Goal: Book appointment/travel/reservation

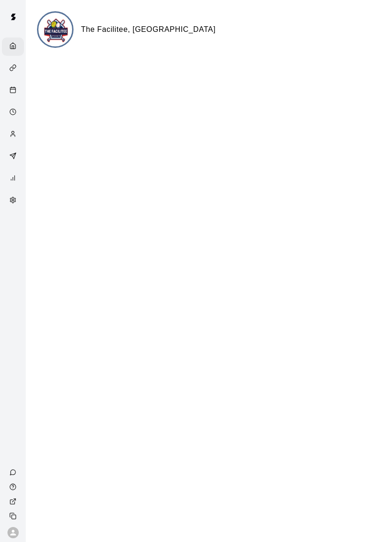
click at [11, 90] on icon "Calendar" at bounding box center [12, 89] width 7 height 7
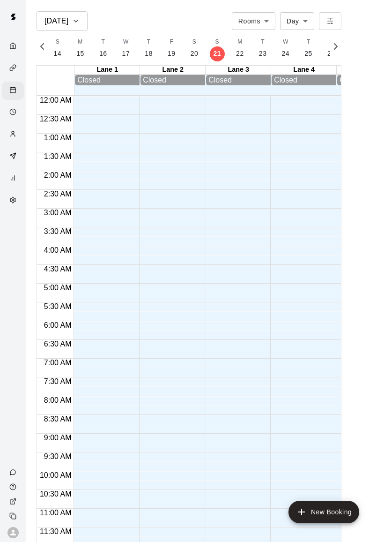
scroll to position [402, 0]
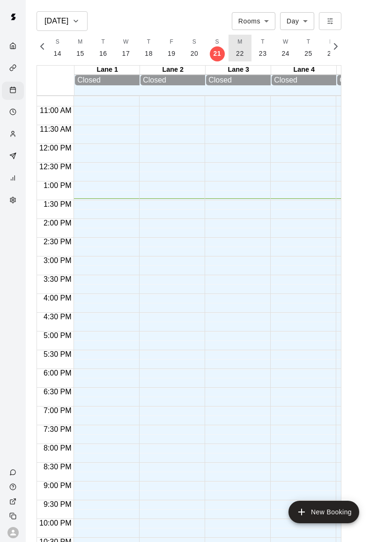
click at [241, 45] on button "M 22" at bounding box center [240, 48] width 23 height 27
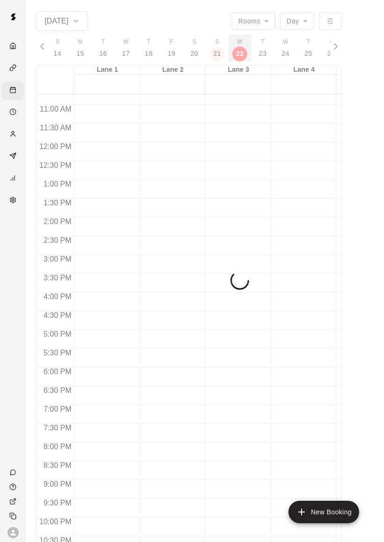
scroll to position [0, 3946]
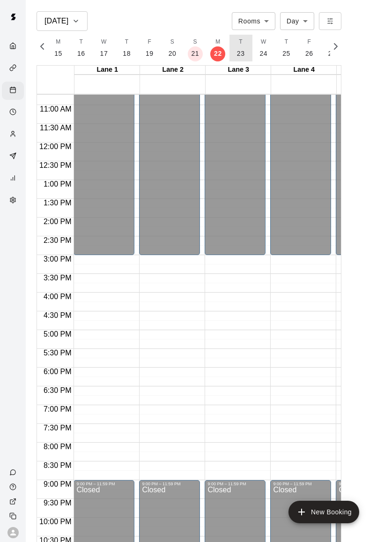
click at [240, 55] on p "23" at bounding box center [241, 54] width 8 height 10
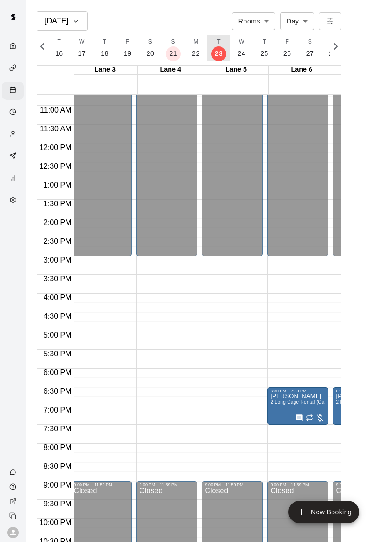
scroll to position [0, 0]
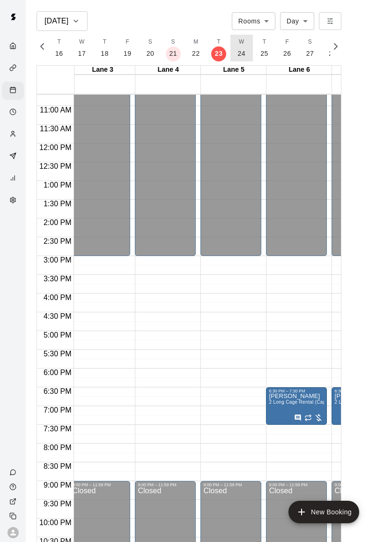
click at [240, 56] on p "24" at bounding box center [242, 54] width 8 height 10
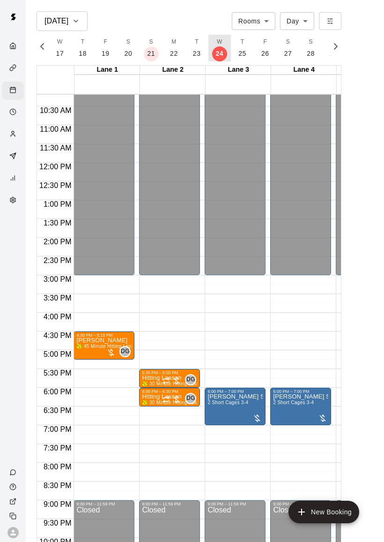
click at [239, 48] on button "T 25" at bounding box center [242, 48] width 23 height 27
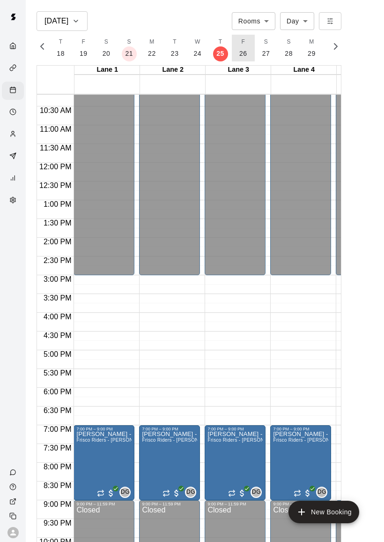
click at [248, 55] on button "F 26" at bounding box center [243, 48] width 23 height 27
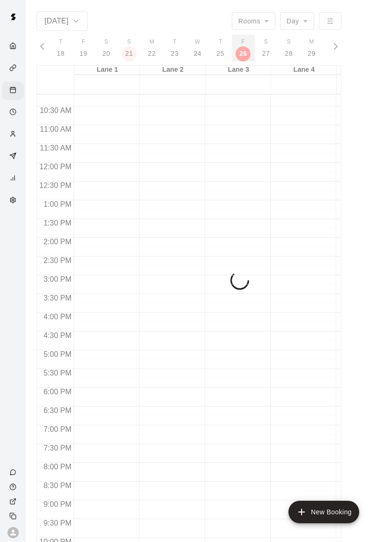
scroll to position [0, 4034]
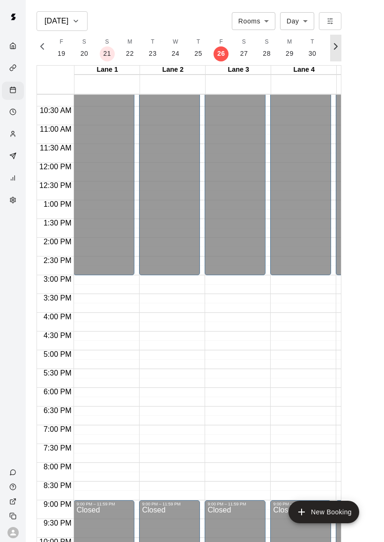
click at [338, 46] on icon "button" at bounding box center [336, 46] width 11 height 11
click at [111, 43] on span "S" at bounding box center [113, 42] width 4 height 9
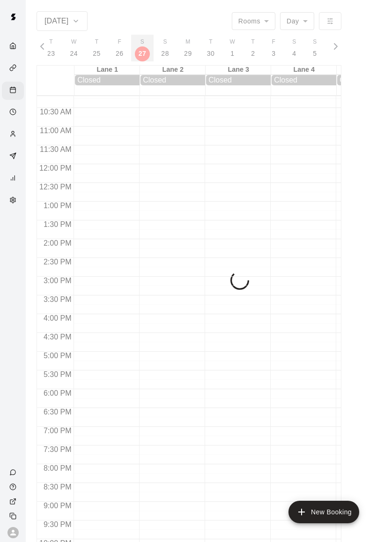
scroll to position [0, 4056]
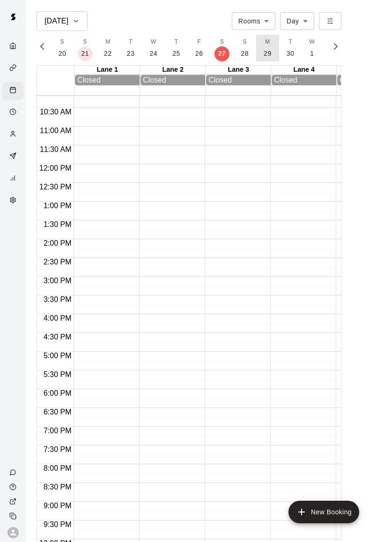
click at [268, 52] on p "29" at bounding box center [268, 54] width 8 height 10
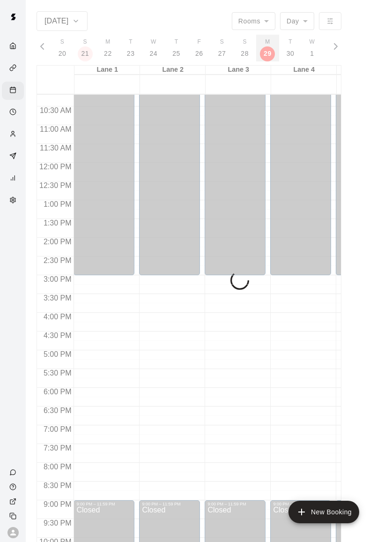
scroll to position [0, 4100]
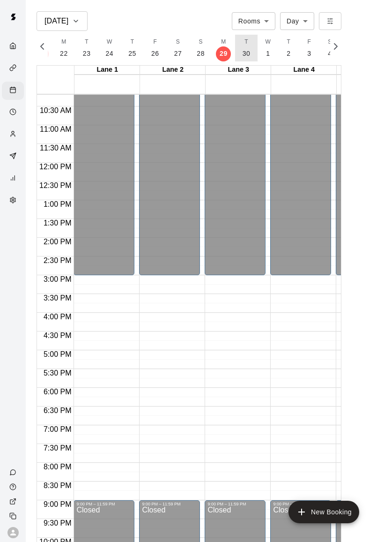
click at [244, 47] on button "T 30" at bounding box center [246, 48] width 23 height 27
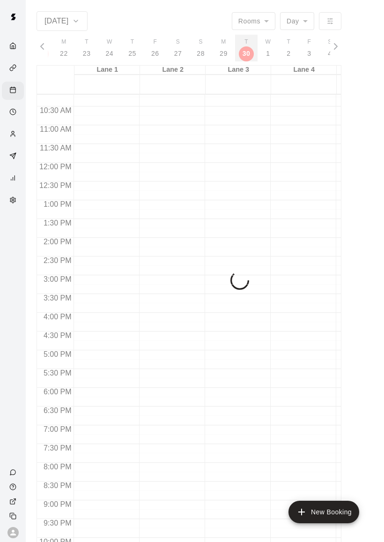
scroll to position [0, 4122]
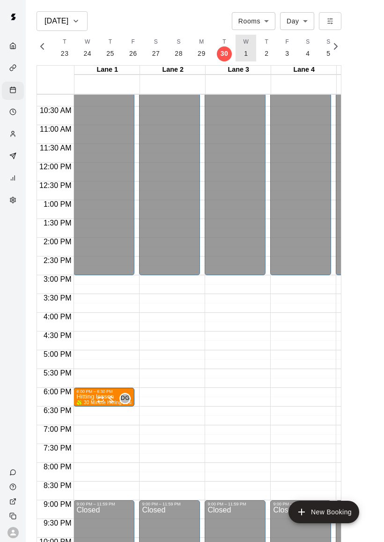
click at [244, 52] on p "1" at bounding box center [246, 54] width 4 height 10
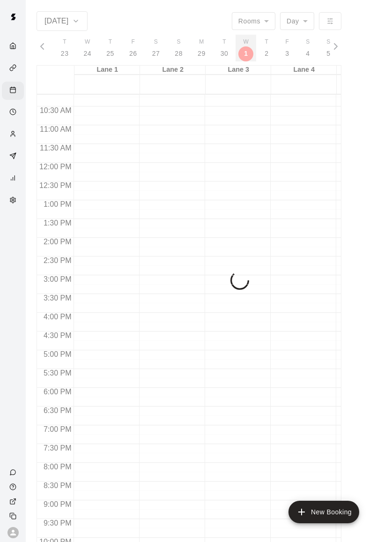
scroll to position [0, 4144]
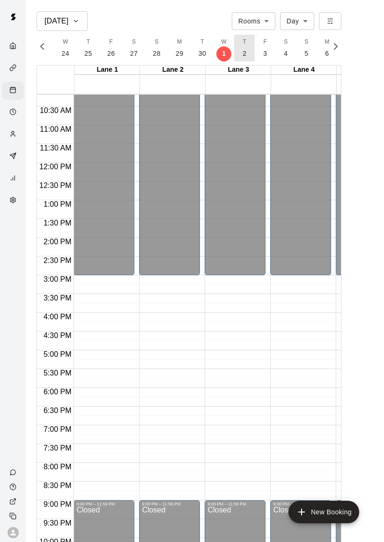
click at [248, 53] on button "T 2" at bounding box center [244, 48] width 21 height 27
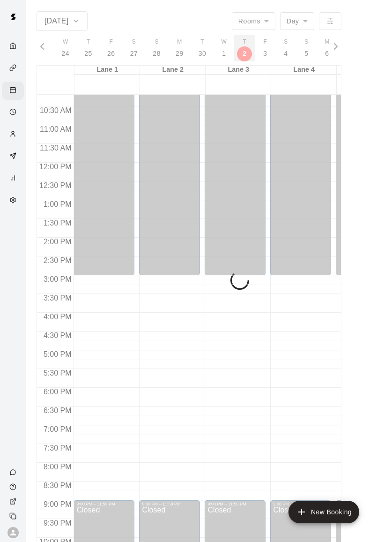
scroll to position [0, 4166]
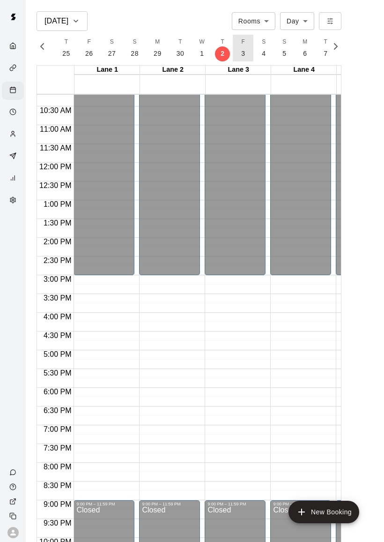
click at [244, 55] on button "F 3" at bounding box center [243, 48] width 21 height 27
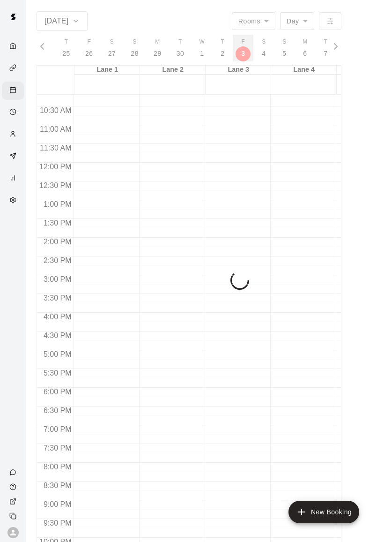
scroll to position [0, 4188]
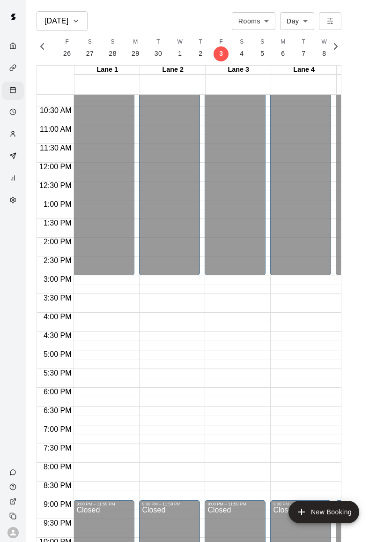
click at [284, 48] on button "M 6" at bounding box center [283, 48] width 21 height 27
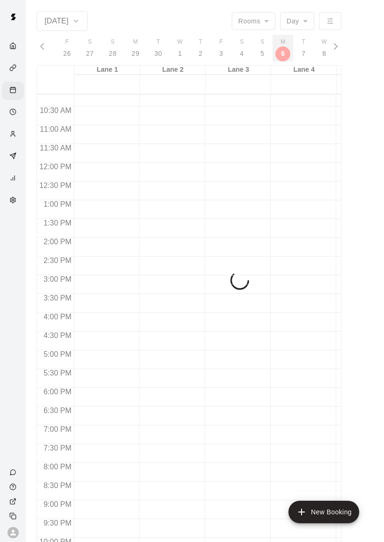
scroll to position [0, 4255]
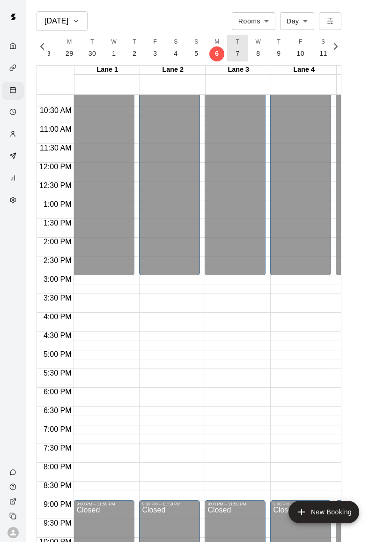
click at [239, 53] on button "T 7" at bounding box center [237, 48] width 21 height 27
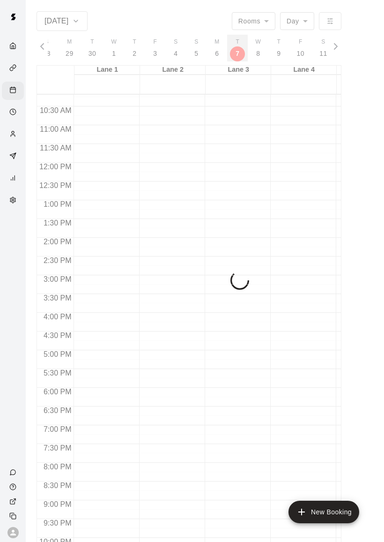
scroll to position [0, 4277]
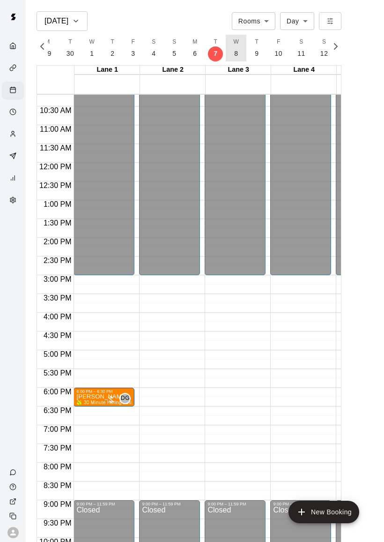
click at [237, 52] on button "W 8" at bounding box center [236, 48] width 21 height 27
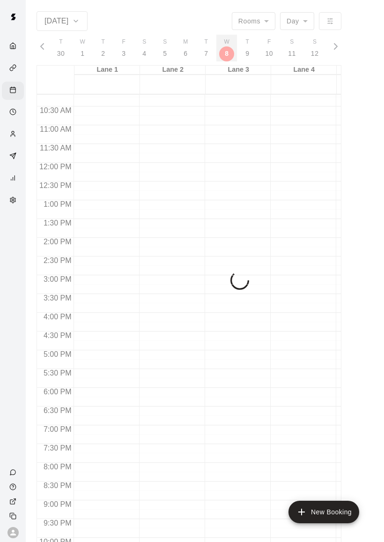
scroll to position [0, 4299]
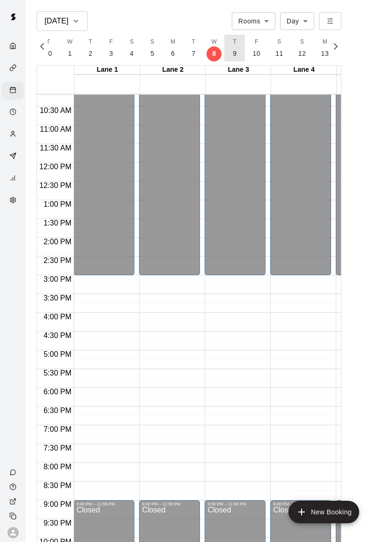
click at [234, 53] on button "T 9" at bounding box center [235, 48] width 21 height 27
click at [239, 53] on button "F 10" at bounding box center [234, 48] width 23 height 27
click at [288, 51] on button "M 13" at bounding box center [281, 48] width 23 height 27
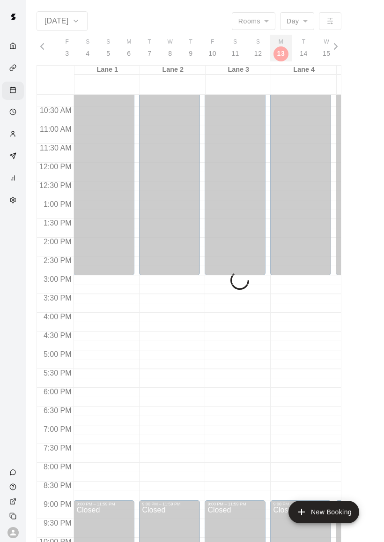
scroll to position [0, 4409]
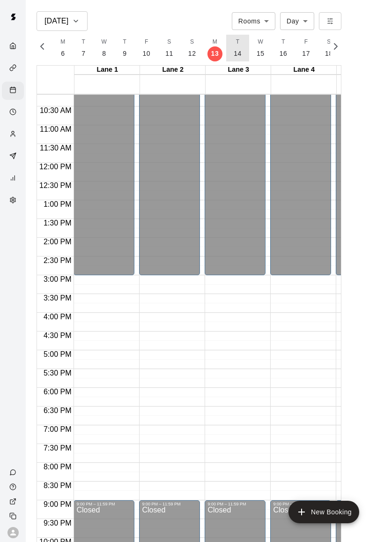
click at [235, 52] on p "14" at bounding box center [238, 54] width 8 height 10
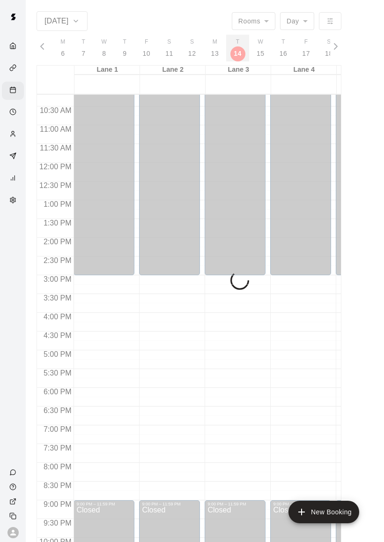
scroll to position [0, 4431]
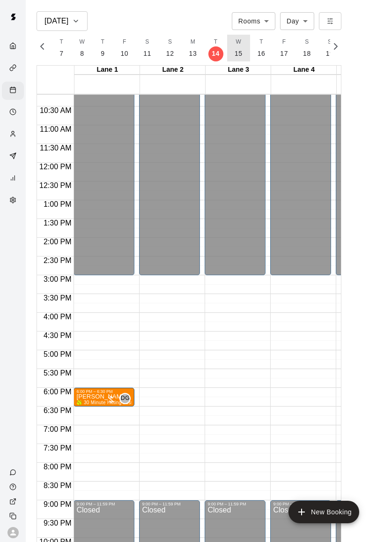
click at [235, 56] on p "15" at bounding box center [239, 54] width 8 height 10
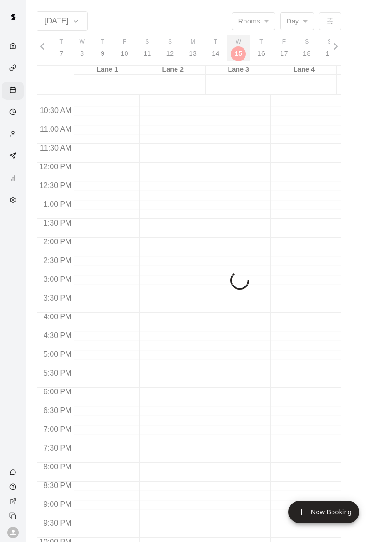
scroll to position [0, 4453]
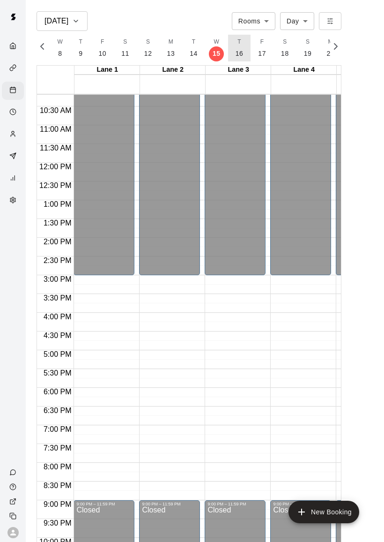
click at [236, 56] on p "16" at bounding box center [240, 54] width 8 height 10
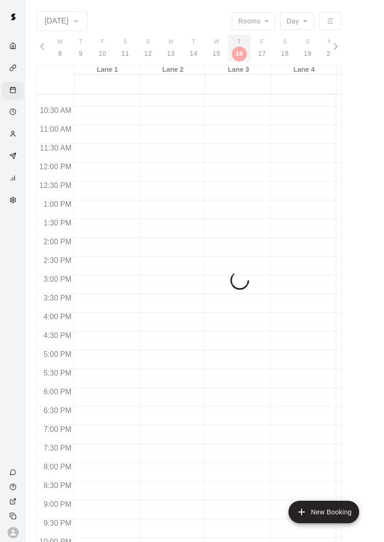
scroll to position [0, 4475]
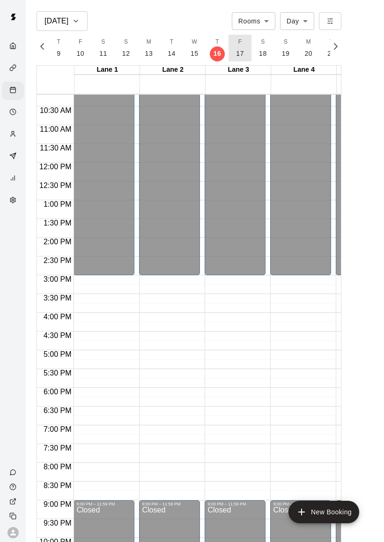
click at [237, 53] on p "17" at bounding box center [240, 54] width 8 height 10
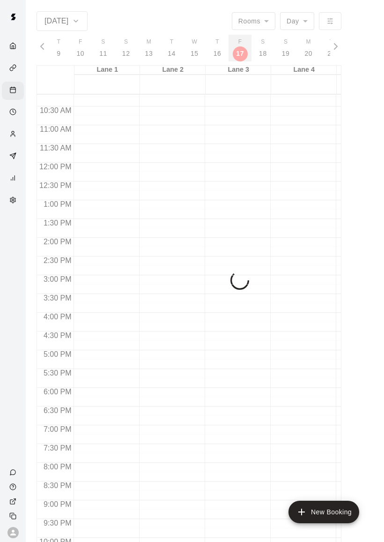
scroll to position [0, 4497]
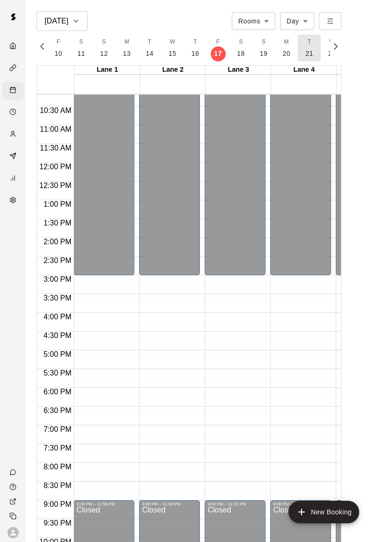
click at [309, 49] on p "21" at bounding box center [310, 54] width 8 height 10
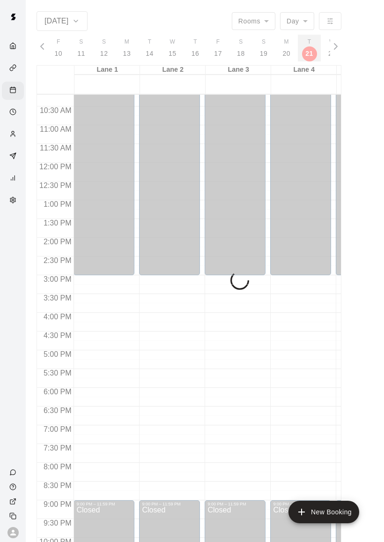
scroll to position [0, 4585]
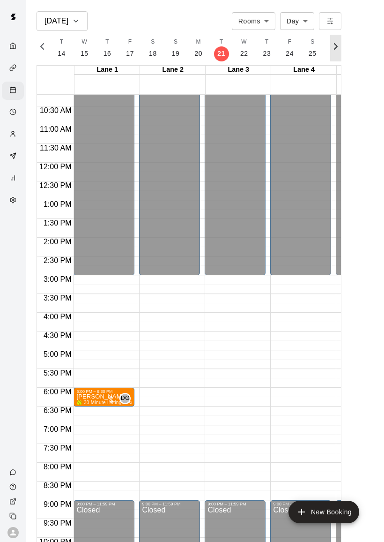
click at [339, 48] on icon "button" at bounding box center [336, 46] width 11 height 11
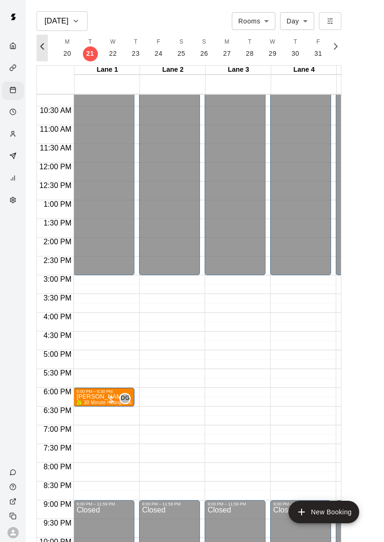
click at [44, 40] on button "button" at bounding box center [42, 48] width 11 height 27
